Goal: Navigation & Orientation: Find specific page/section

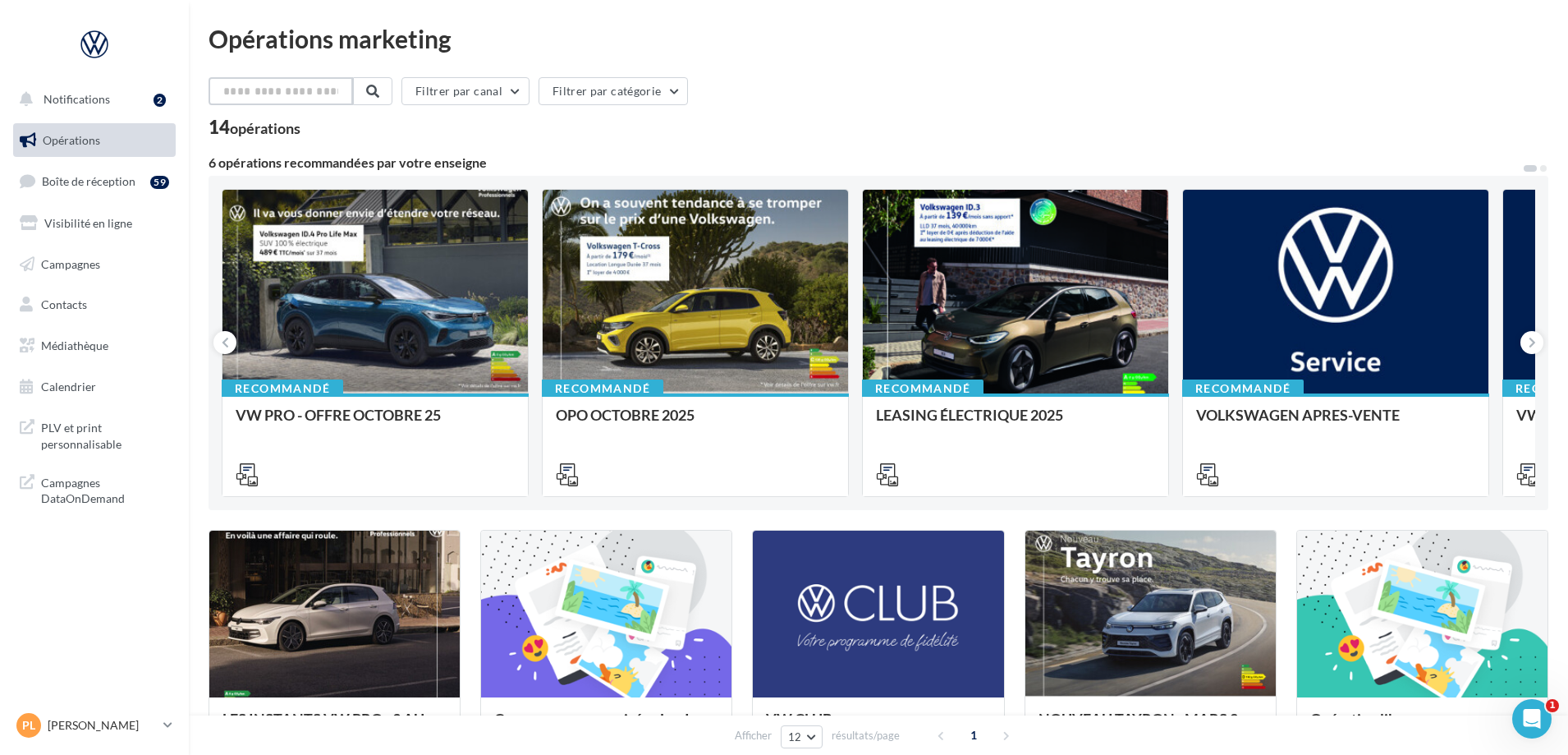
click at [269, 90] on input "text" at bounding box center [281, 91] width 145 height 28
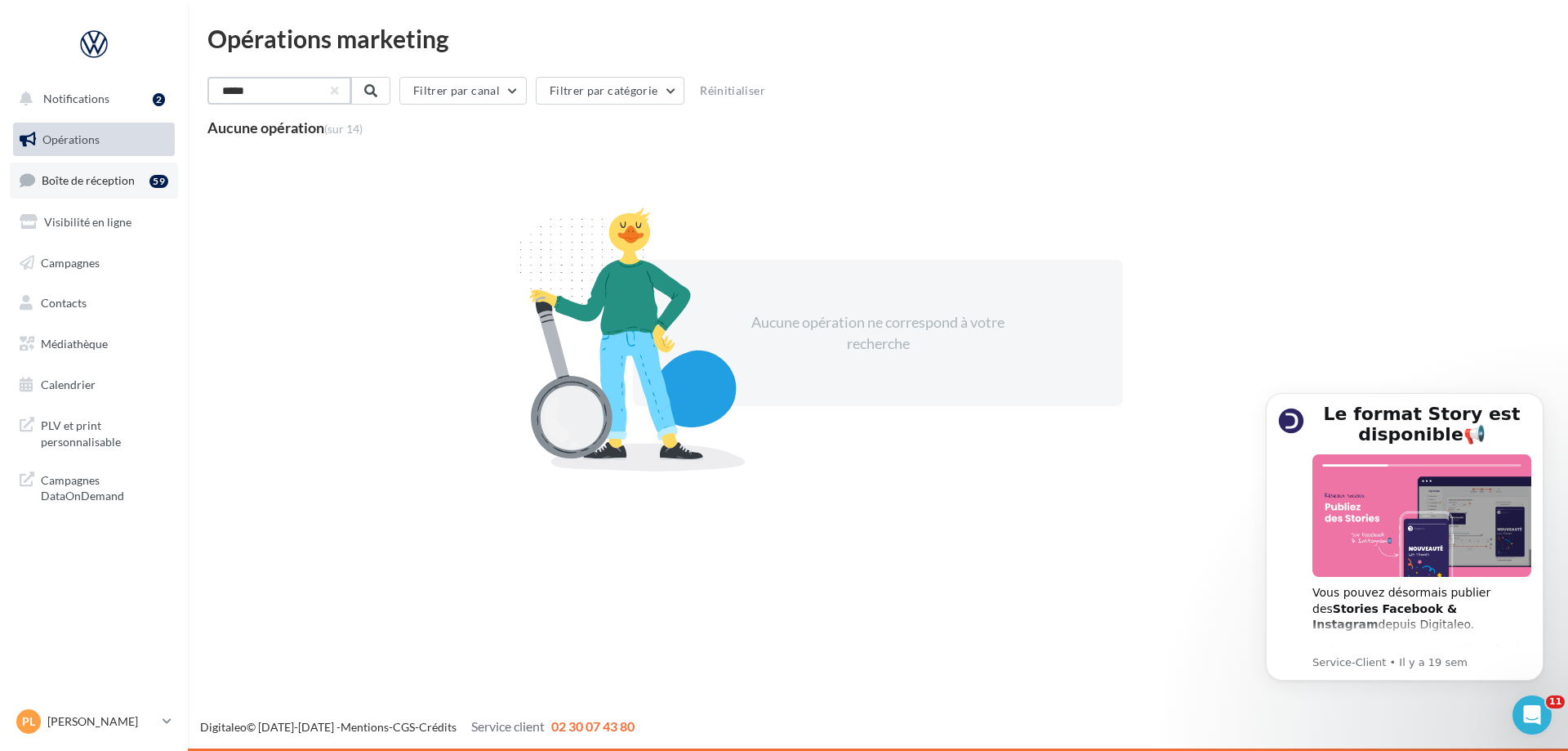
type input "*****"
click at [70, 185] on span "Boîte de réception" at bounding box center [89, 180] width 94 height 14
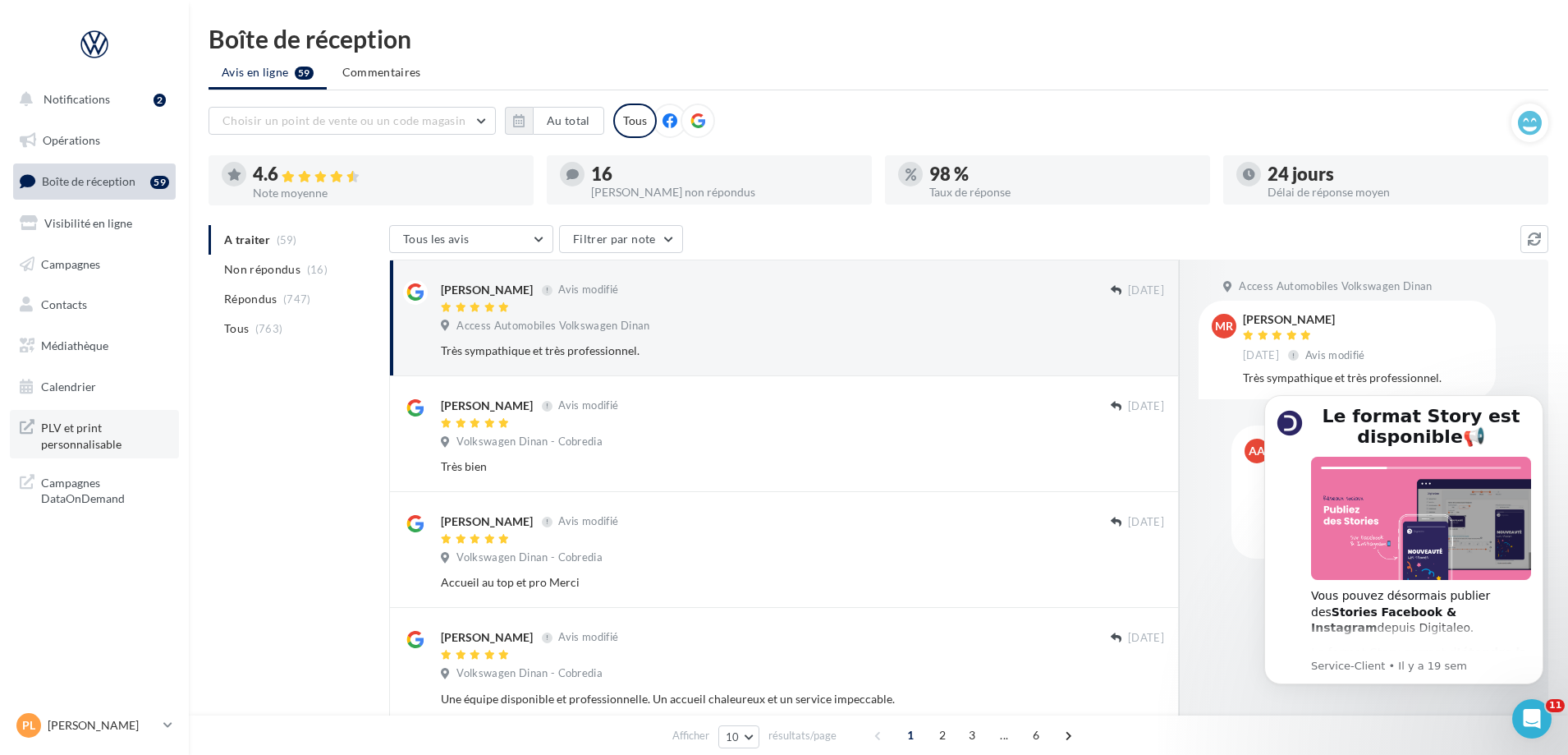
click at [96, 434] on span "PLV et print personnalisable" at bounding box center [105, 434] width 128 height 36
